Goal: Connect with others: Connect with others

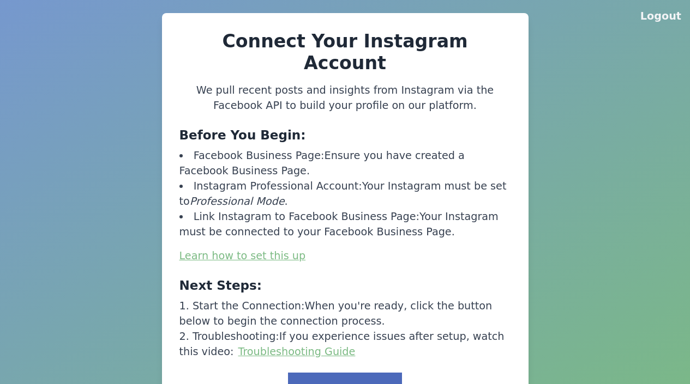
click at [348, 373] on button "Link to Facebook" at bounding box center [344, 390] width 113 height 34
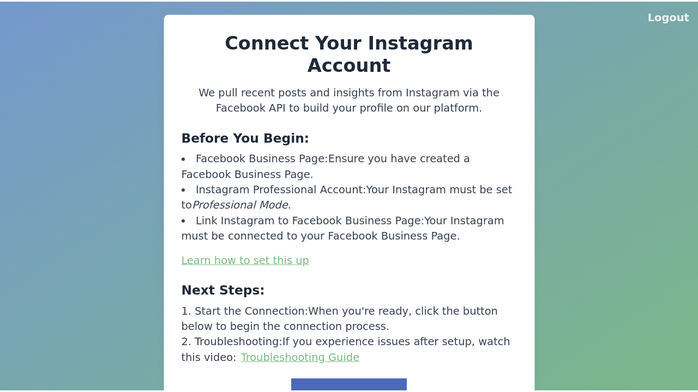
scroll to position [1, 0]
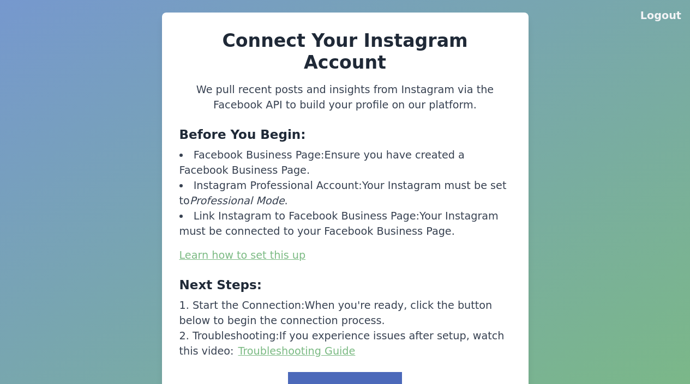
click at [348, 372] on button "Link to Facebook" at bounding box center [344, 389] width 113 height 34
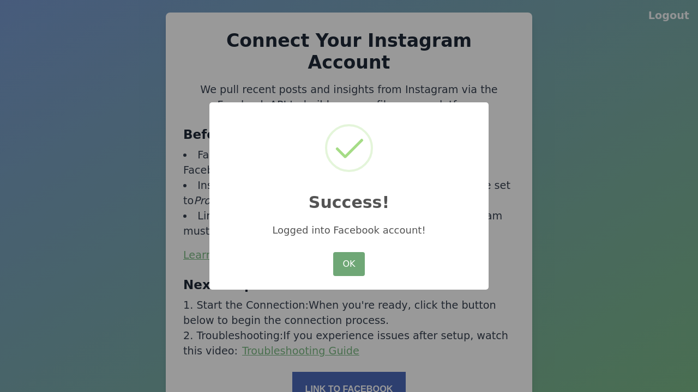
click at [349, 265] on button "OK" at bounding box center [349, 264] width 32 height 24
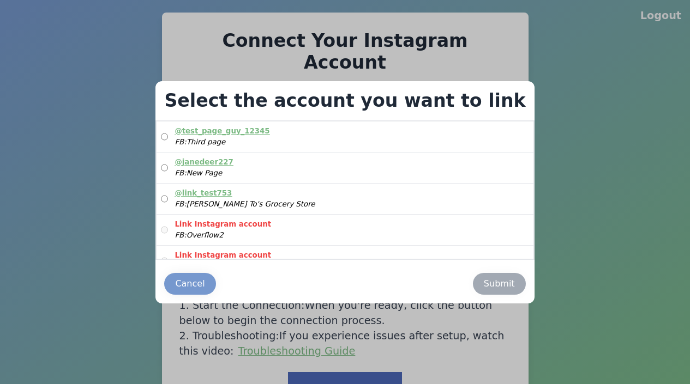
click at [341, 198] on label "@ link_test753 FB: [PERSON_NAME]'s Grocery Store" at bounding box center [344, 199] width 376 height 31
click at [484, 283] on div "Submit" at bounding box center [499, 283] width 31 height 13
